Goal: Task Accomplishment & Management: Complete application form

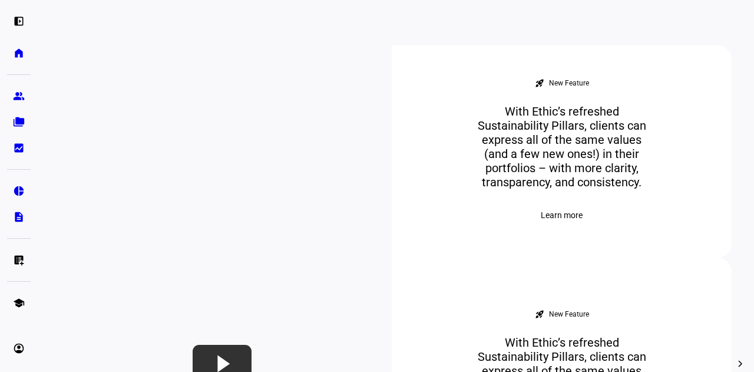
scroll to position [353, 0]
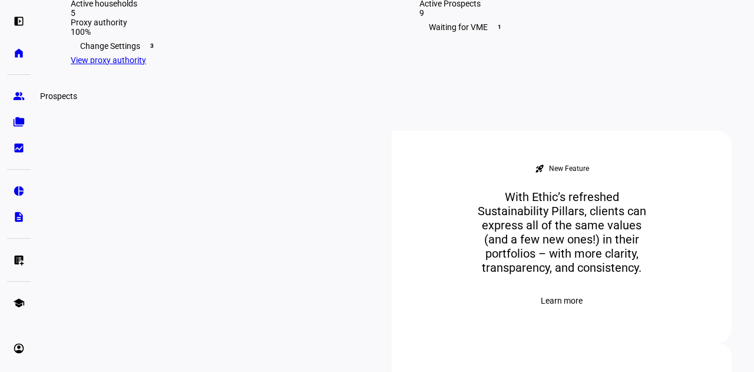
click at [24, 97] on eth-mat-symbol "group" at bounding box center [19, 96] width 12 height 12
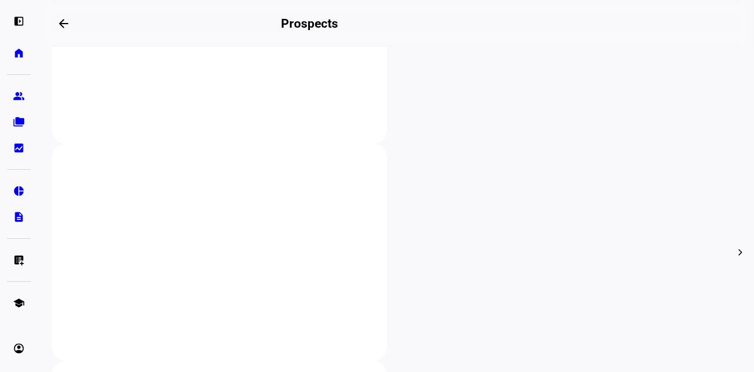
scroll to position [353, 0]
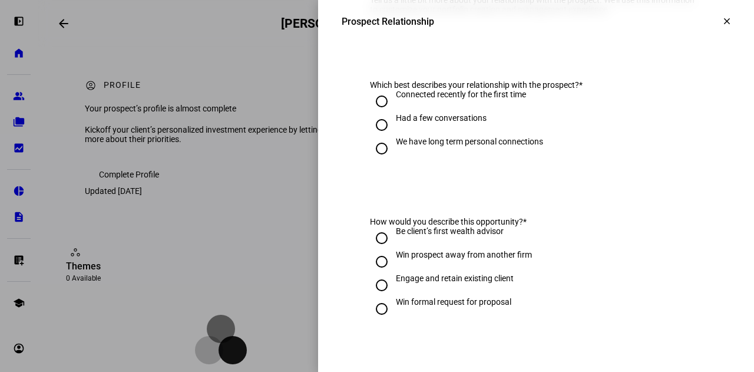
scroll to position [118, 0]
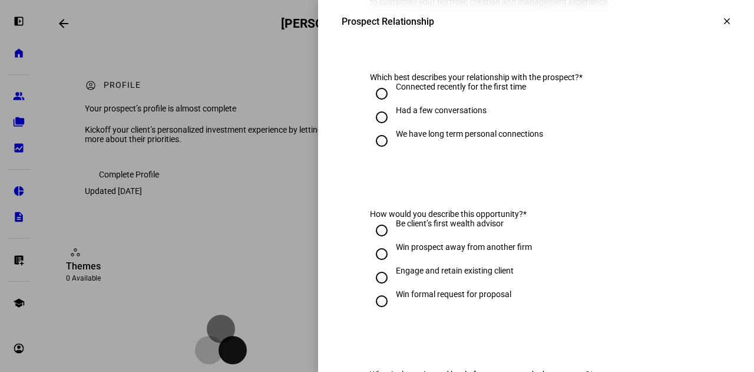
click at [455, 115] on div "Had a few conversations" at bounding box center [441, 109] width 91 height 9
click at [393, 122] on input "Had a few conversations" at bounding box center [382, 117] width 24 height 24
radio input "true"
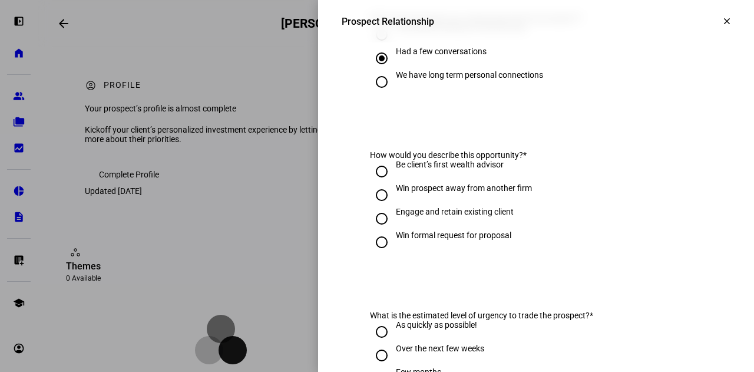
scroll to position [236, 0]
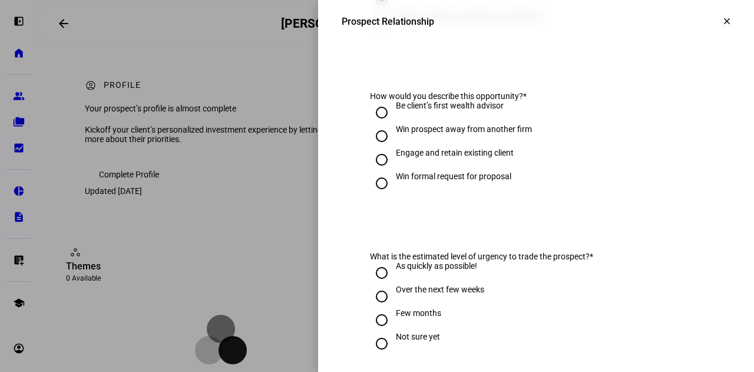
click at [476, 134] on div "Win prospect away from another firm" at bounding box center [464, 128] width 136 height 9
click at [393, 142] on input "Win prospect away from another firm" at bounding box center [382, 136] width 24 height 24
radio input "true"
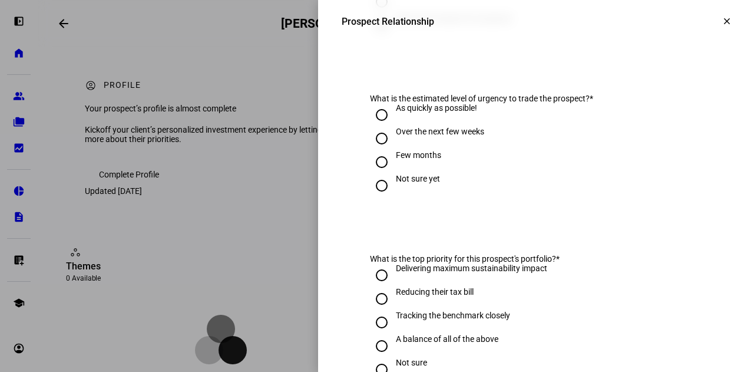
scroll to position [412, 0]
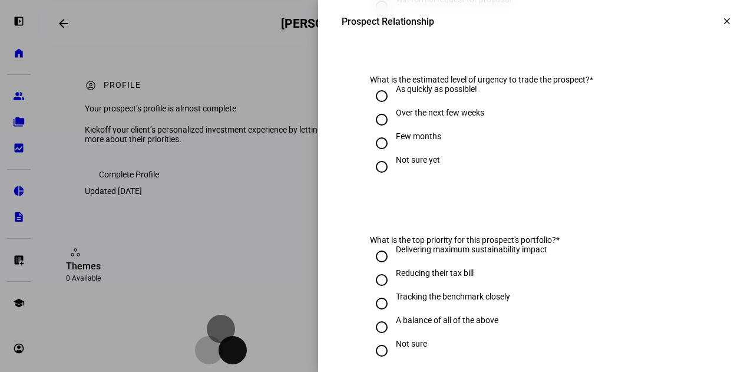
click at [461, 117] on div "Over the next few weeks" at bounding box center [440, 112] width 88 height 9
click at [393, 129] on input "Over the next few weeks" at bounding box center [382, 120] width 24 height 24
radio input "true"
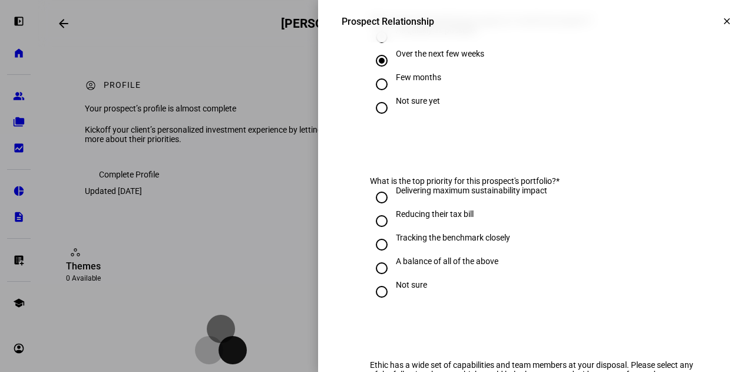
scroll to position [530, 0]
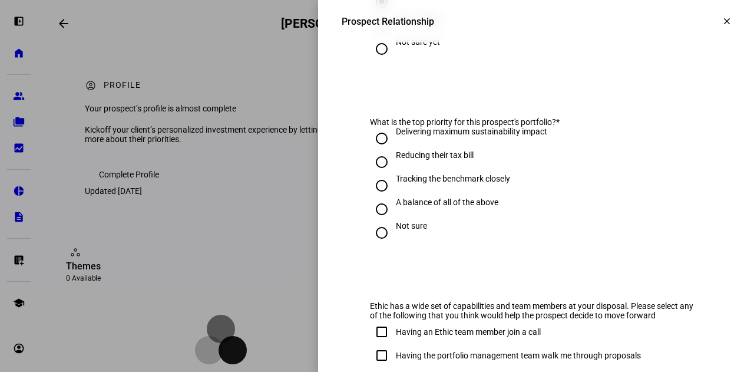
click at [438, 207] on div "A balance of all of the above" at bounding box center [447, 201] width 102 height 9
click at [393, 210] on input "A balance of all of the above" at bounding box center [382, 209] width 24 height 24
radio input "true"
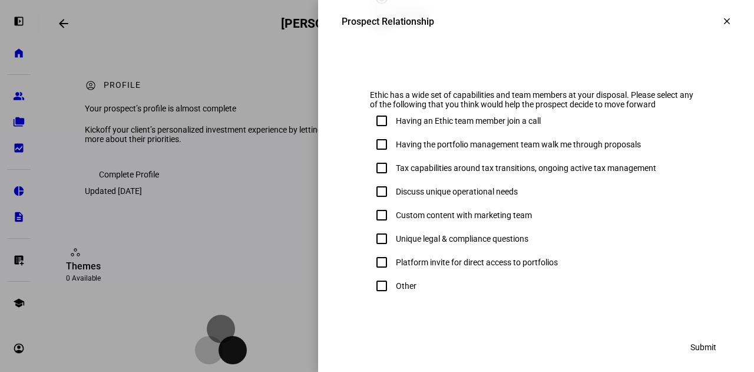
scroll to position [759, 0]
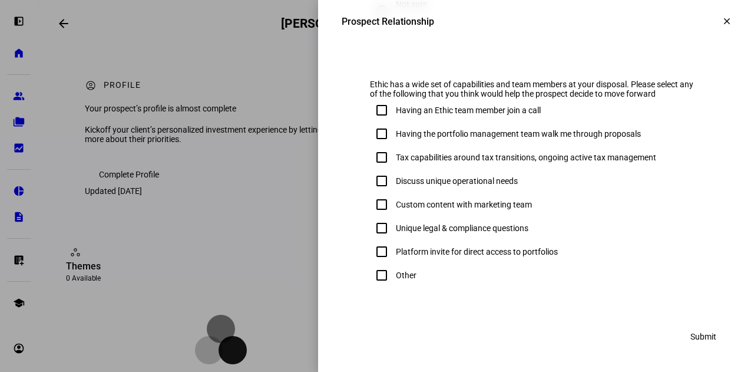
click at [475, 203] on div "Custom content with marketing team" at bounding box center [464, 204] width 136 height 9
click at [393, 203] on input "Custom content with marketing team" at bounding box center [382, 205] width 24 height 24
checkbox input "true"
click at [504, 153] on div "Tax capabilities around tax transitions, ongoing active tax management" at bounding box center [526, 157] width 260 height 9
click at [393, 153] on input "Tax capabilities around tax transitions, ongoing active tax management" at bounding box center [382, 157] width 24 height 24
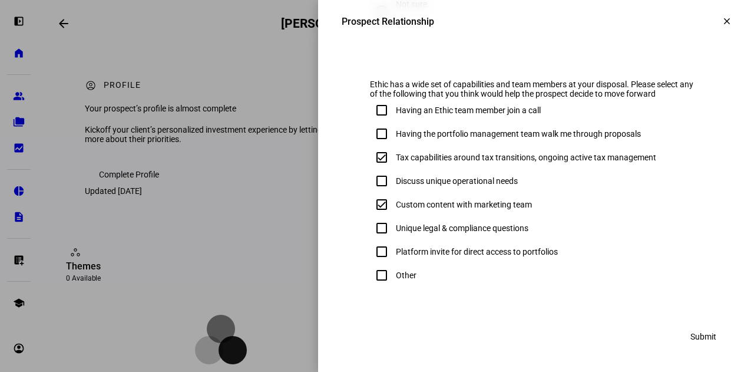
checkbox input "true"
click at [702, 332] on span "Submit" at bounding box center [703, 337] width 26 height 24
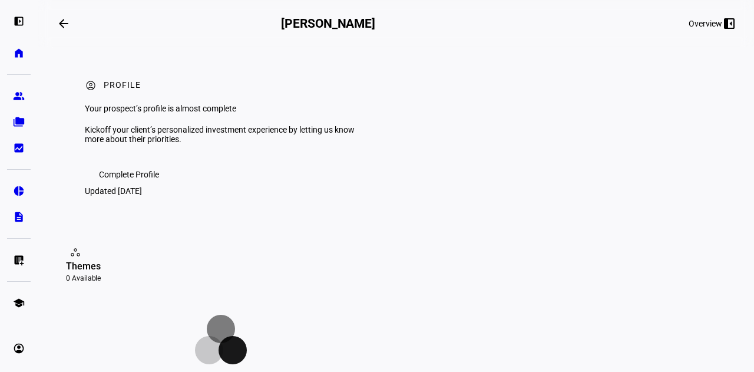
scroll to position [118, 0]
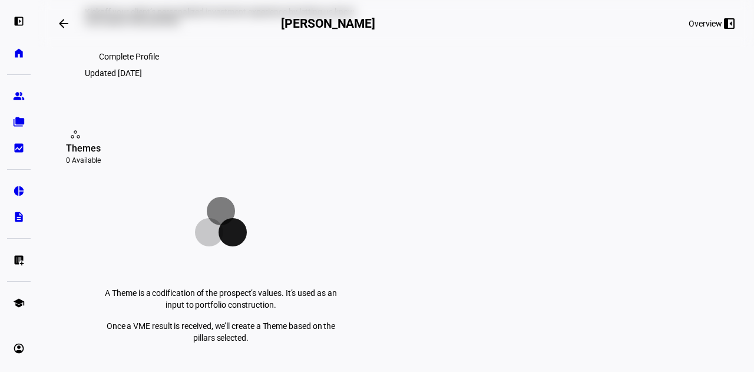
click at [113, 155] on div "Themes" at bounding box center [221, 148] width 310 height 14
click at [136, 68] on span "Complete Profile" at bounding box center [129, 57] width 60 height 24
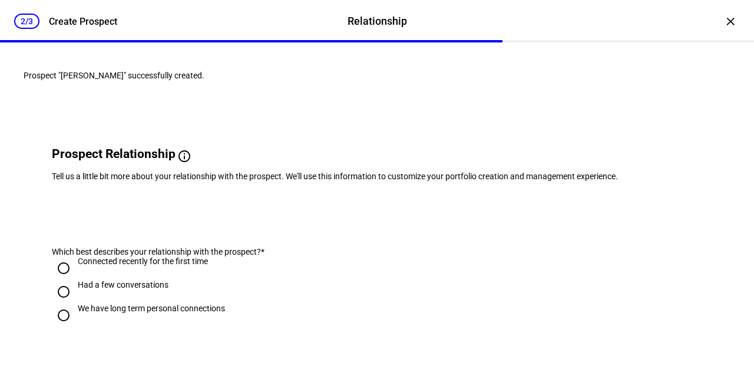
scroll to position [0, 0]
